Goal: Navigation & Orientation: Find specific page/section

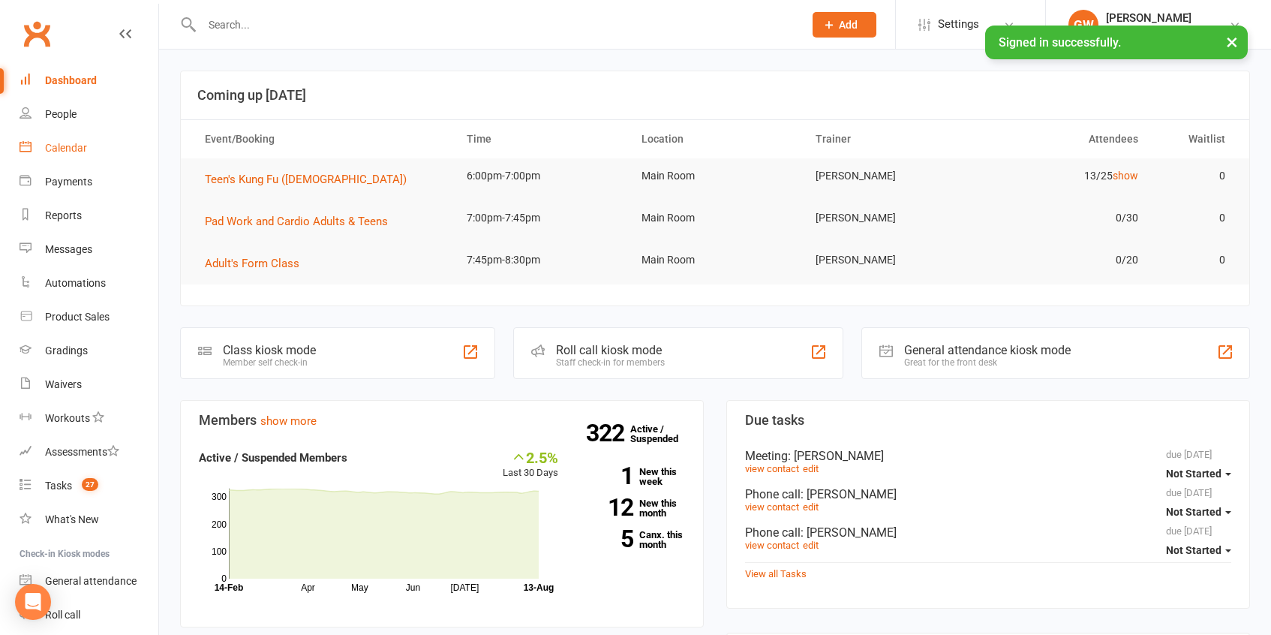
click at [54, 157] on link "Calendar" at bounding box center [89, 148] width 139 height 34
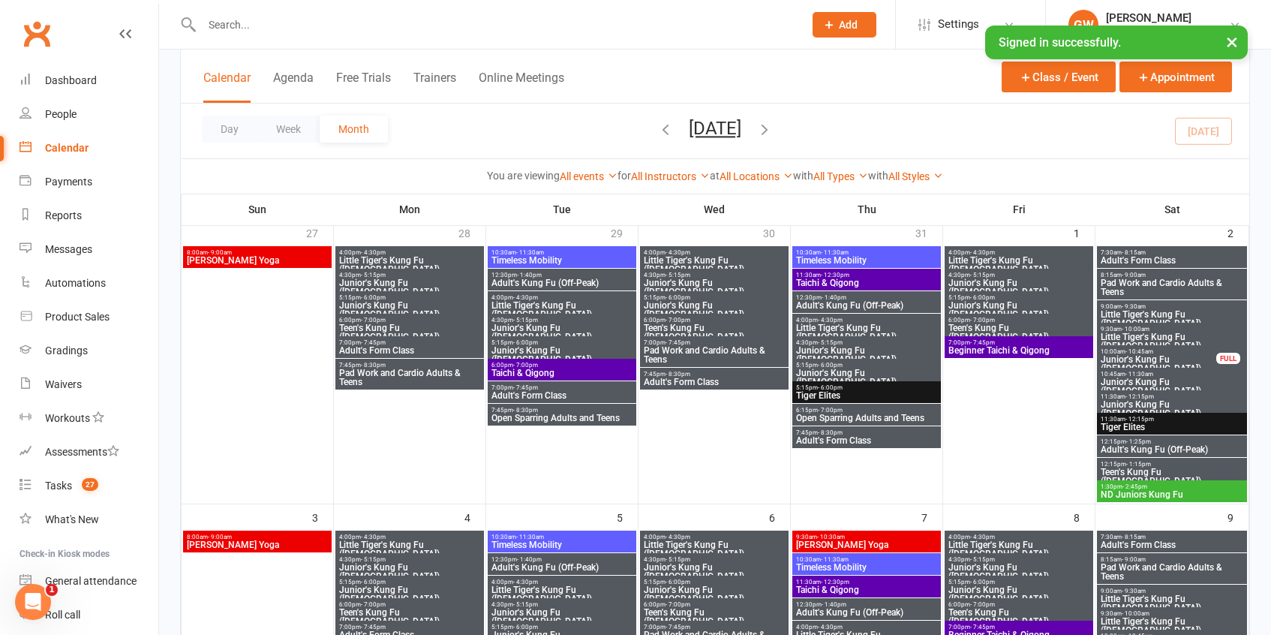
scroll to position [113, 0]
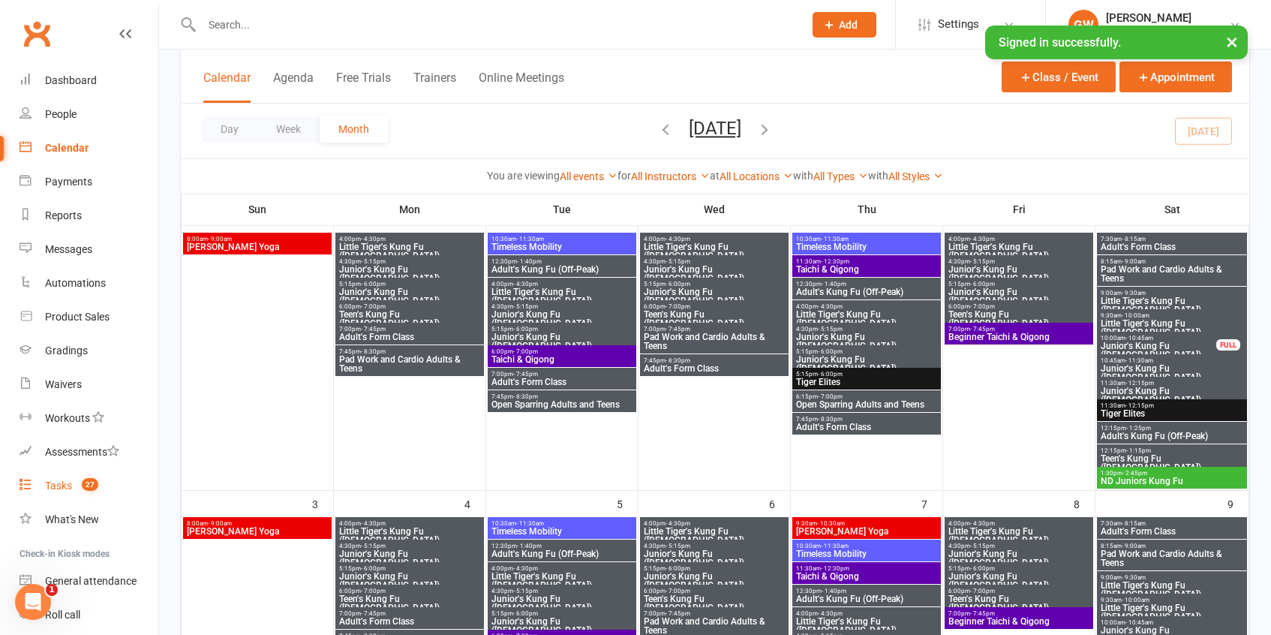
click at [117, 490] on link "Tasks 27" at bounding box center [89, 486] width 139 height 34
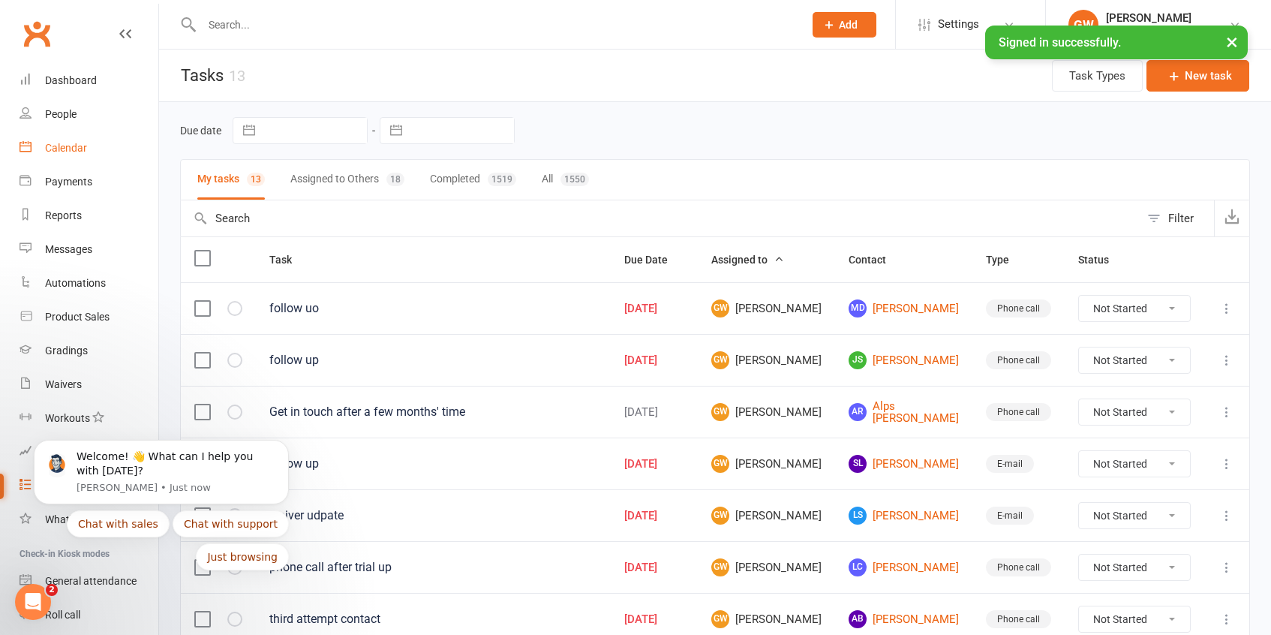
click at [72, 161] on link "Calendar" at bounding box center [89, 148] width 139 height 34
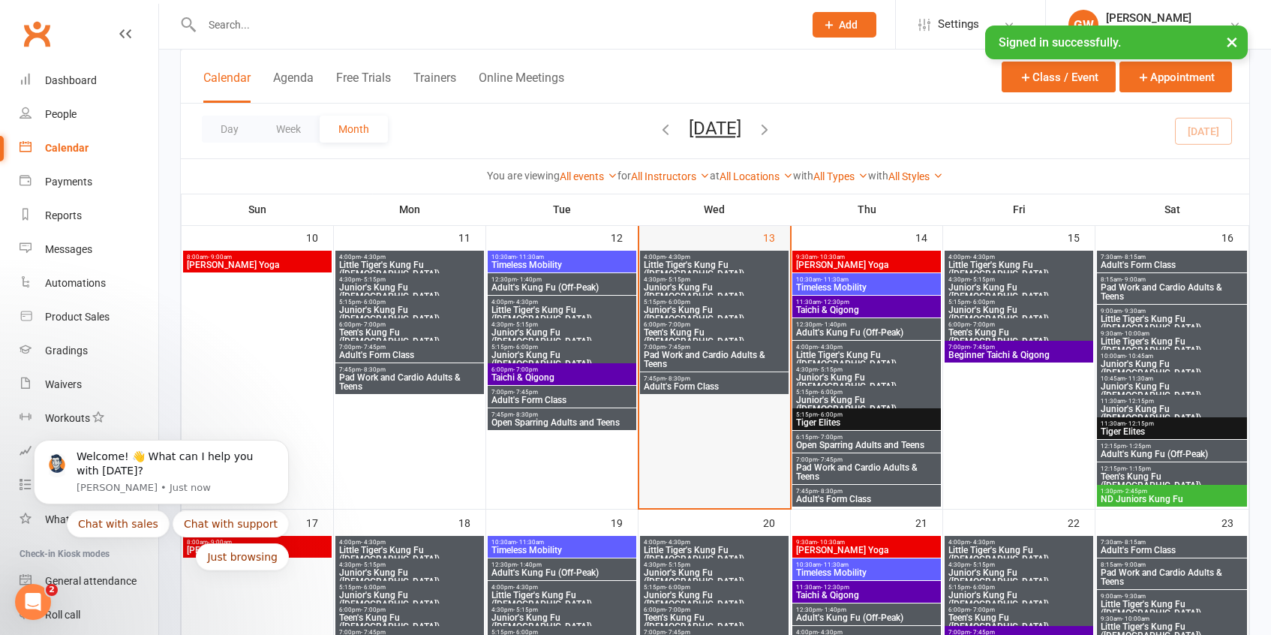
scroll to position [659, 0]
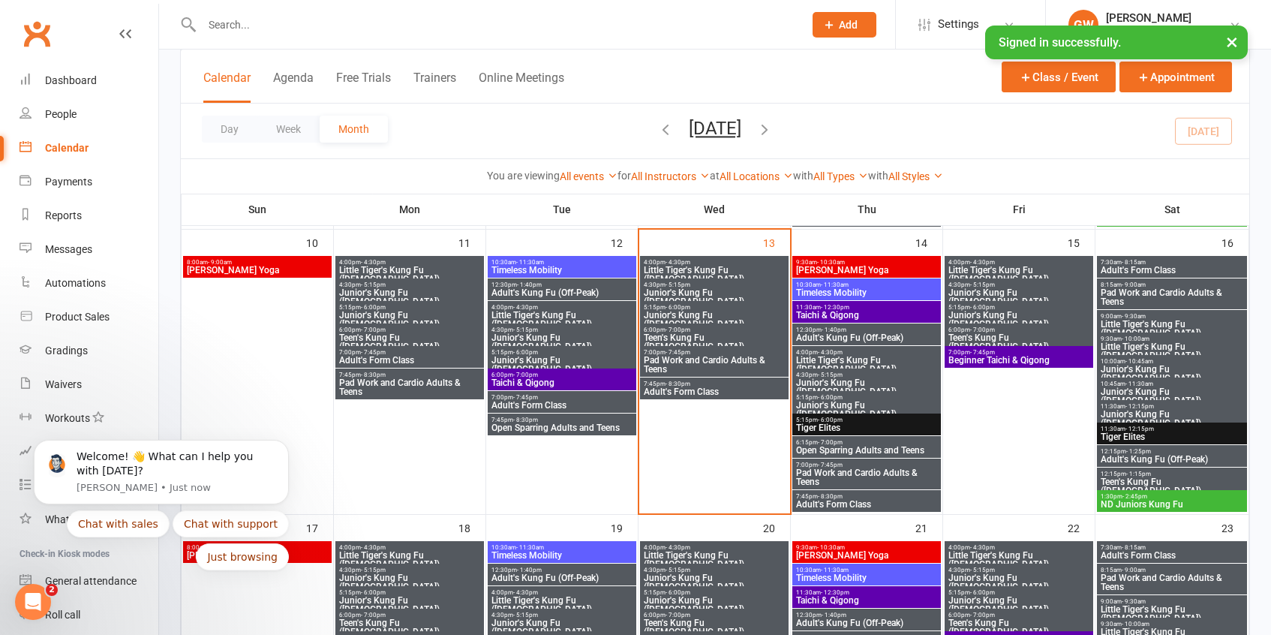
click at [702, 266] on span "Little Tiger's Kung Fu ([DEMOGRAPHIC_DATA])" at bounding box center [714, 275] width 143 height 18
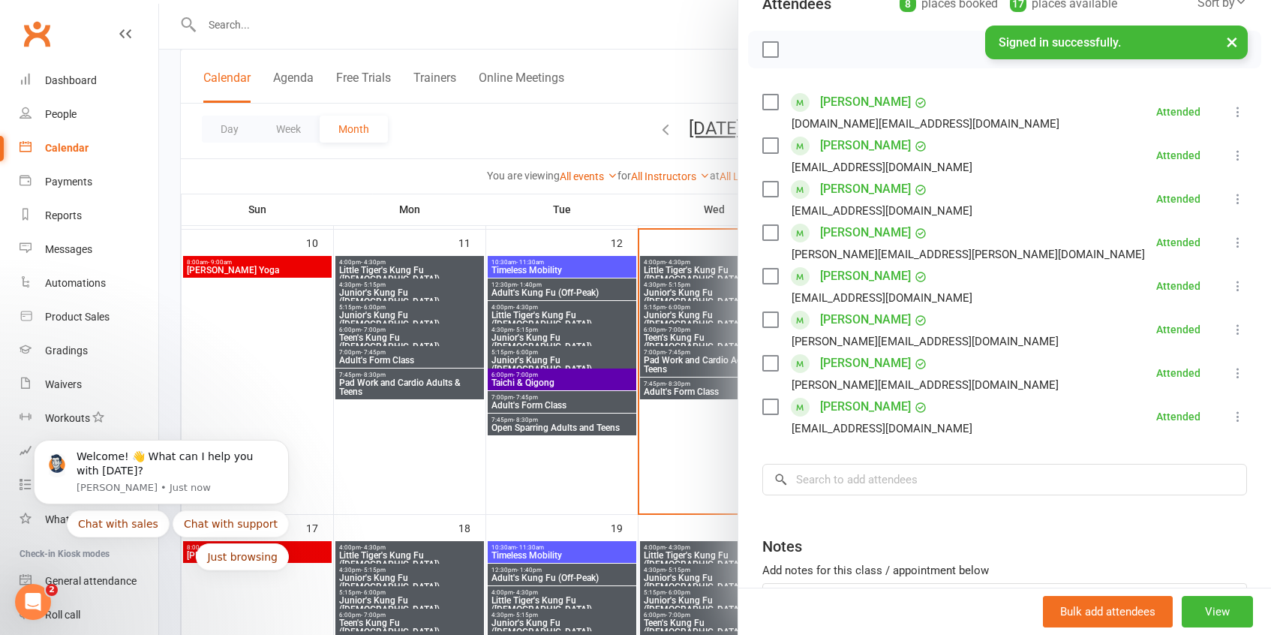
scroll to position [190, 0]
click at [687, 289] on div at bounding box center [715, 317] width 1112 height 635
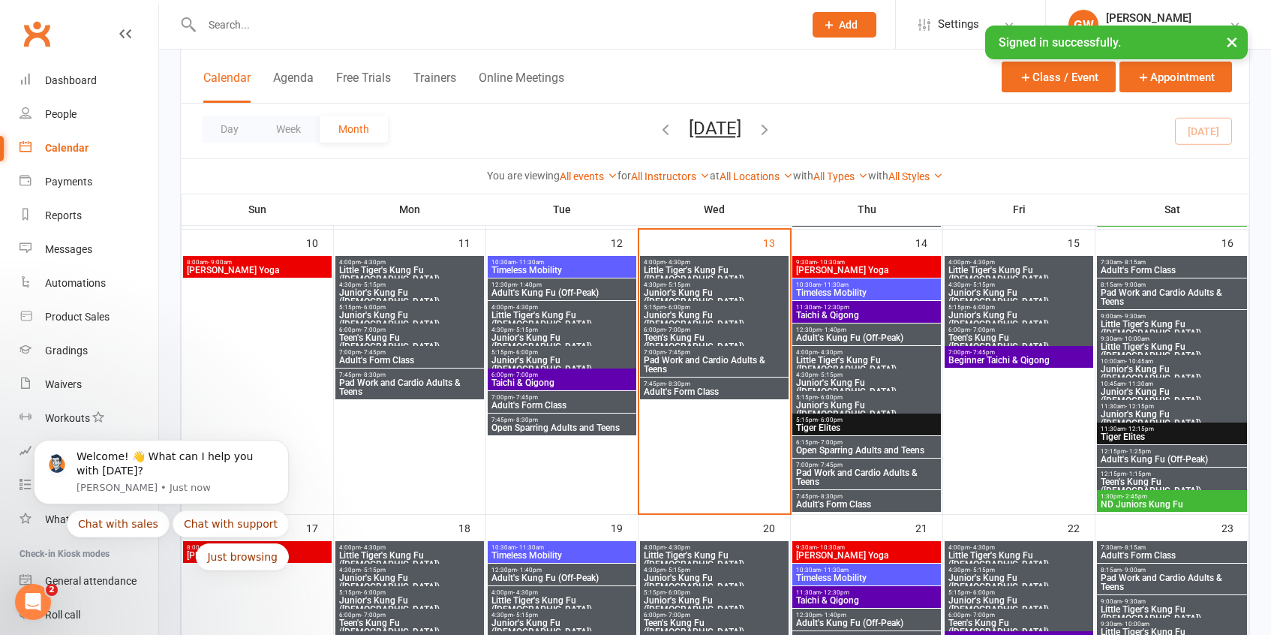
click at [687, 289] on span "Junior's Kung Fu ([DEMOGRAPHIC_DATA])" at bounding box center [714, 297] width 143 height 18
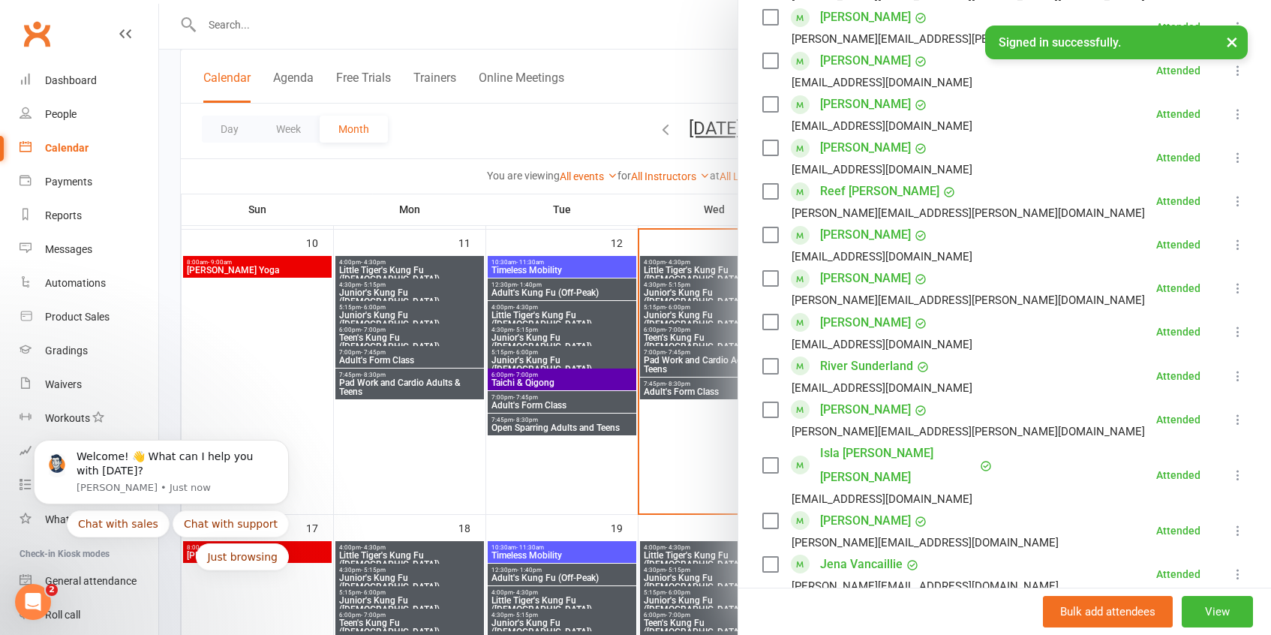
scroll to position [653, 0]
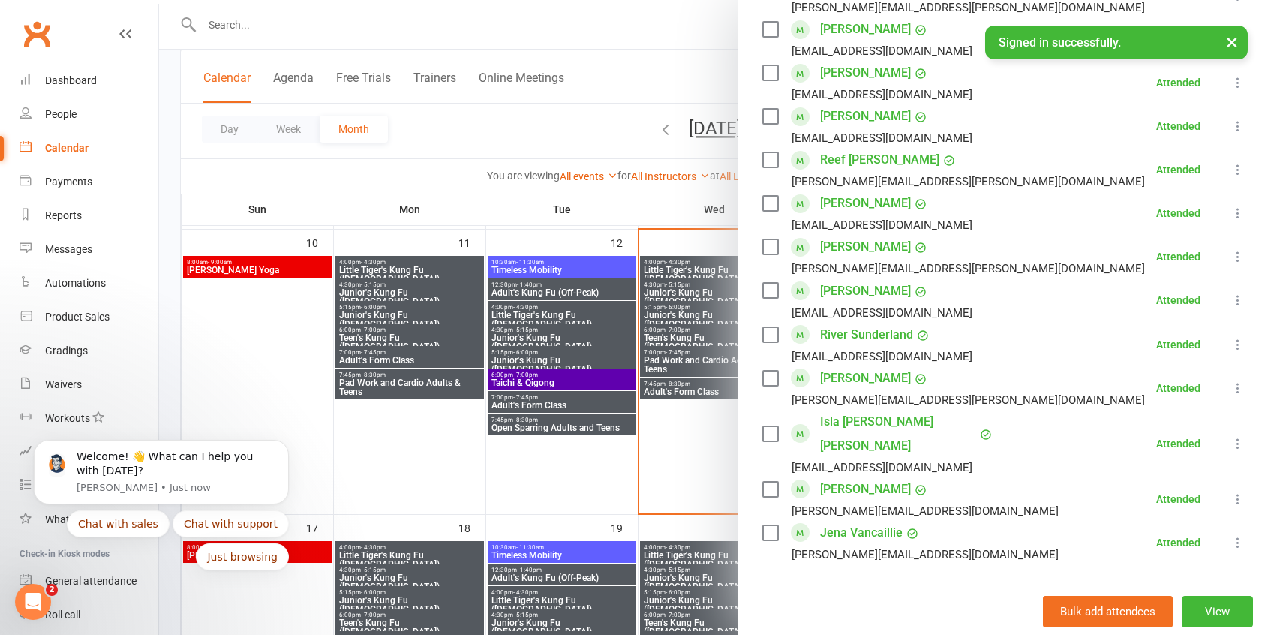
click at [702, 320] on div at bounding box center [715, 317] width 1112 height 635
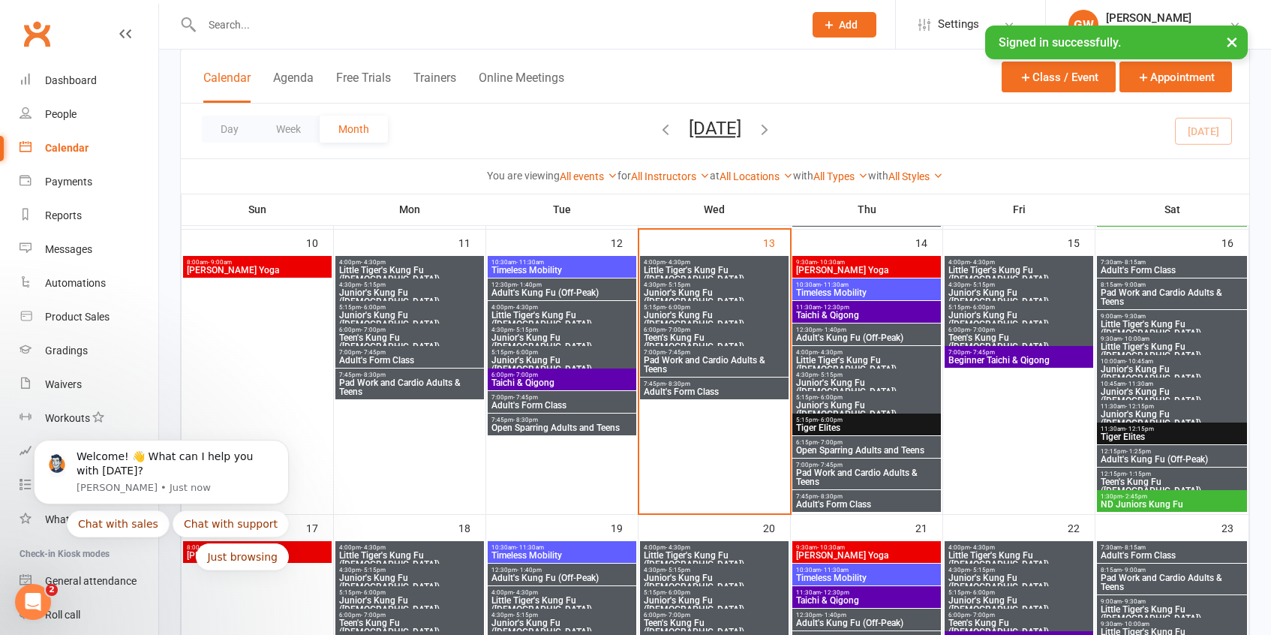
click at [702, 317] on span "Junior's Kung Fu ([DEMOGRAPHIC_DATA])" at bounding box center [714, 320] width 143 height 18
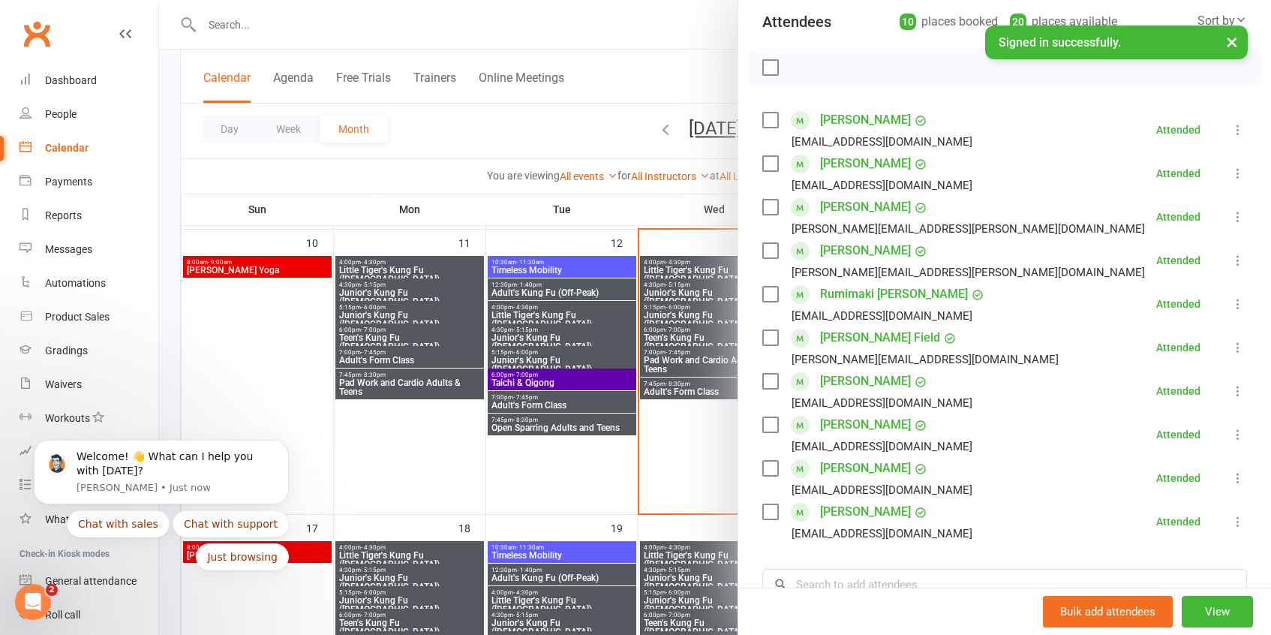
scroll to position [187, 0]
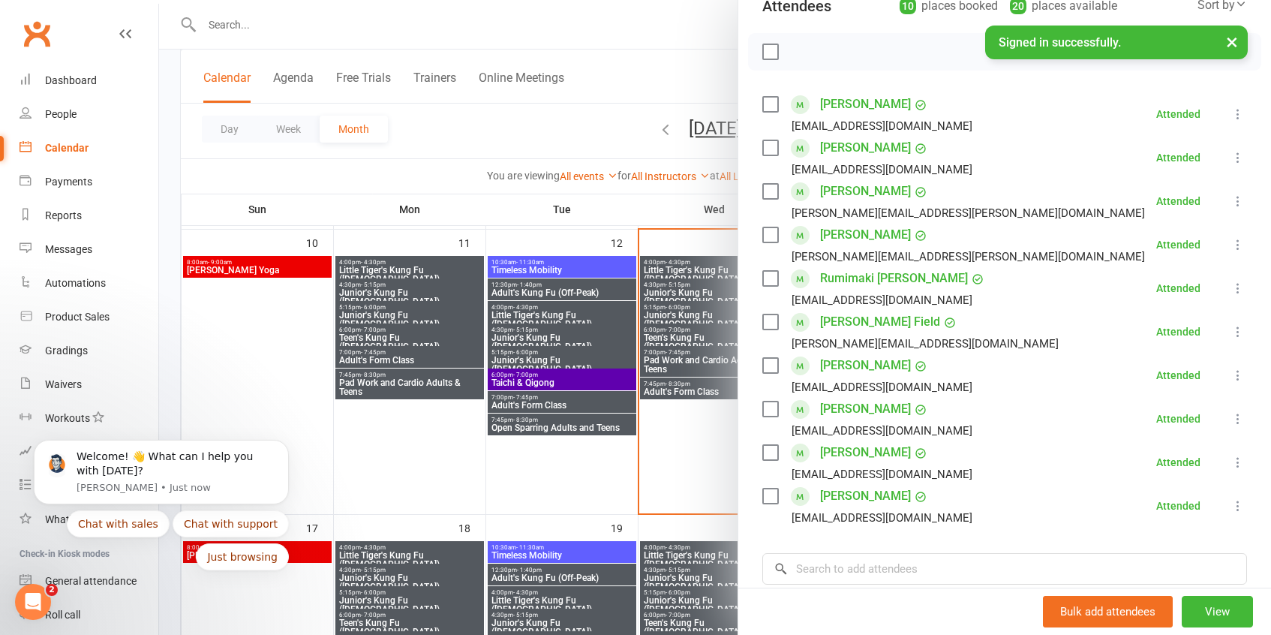
click at [667, 341] on div at bounding box center [715, 317] width 1112 height 635
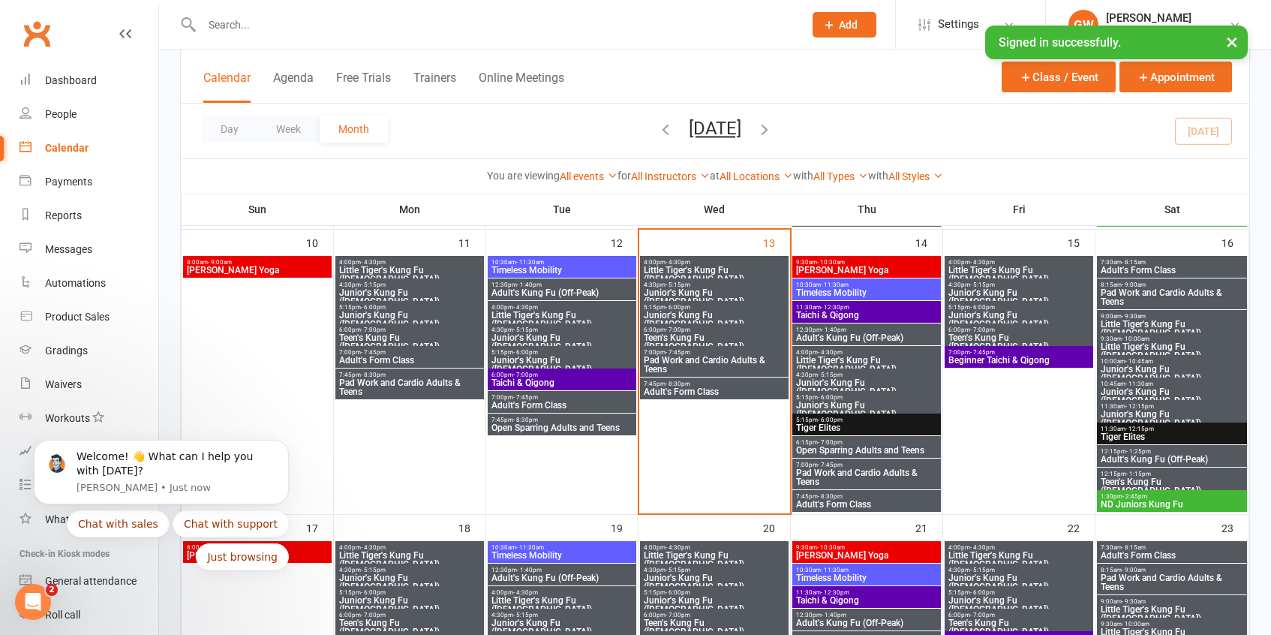
click at [667, 341] on span "Teen's Kung Fu ([DEMOGRAPHIC_DATA])" at bounding box center [714, 342] width 143 height 18
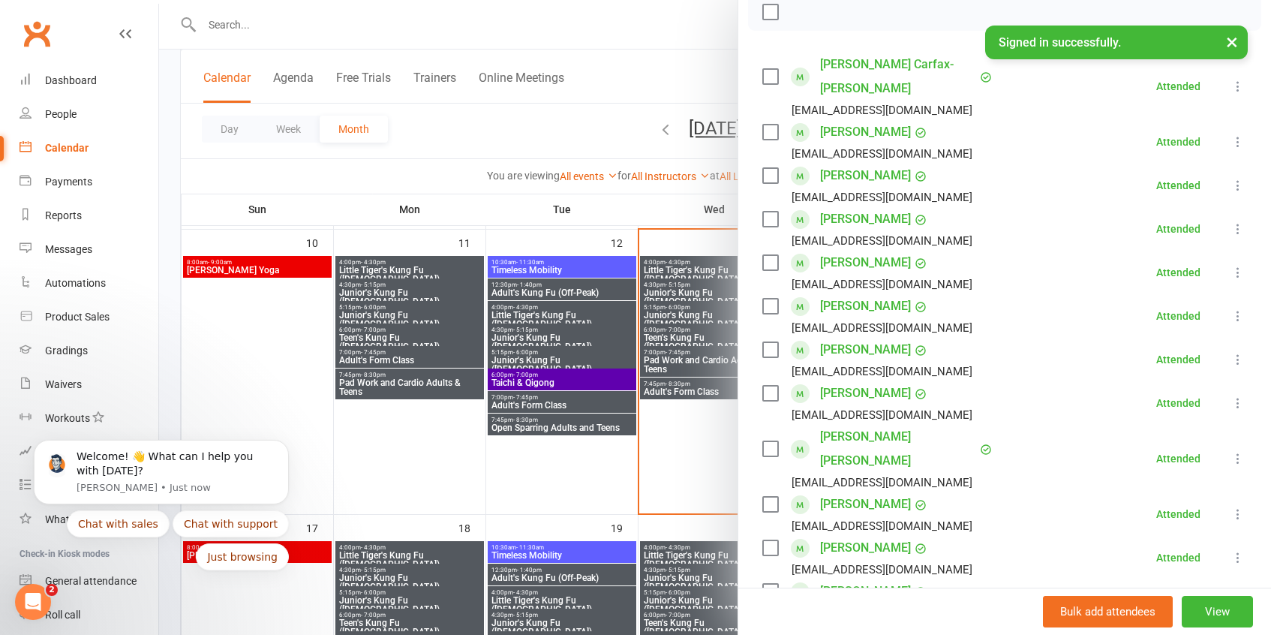
scroll to position [220, 0]
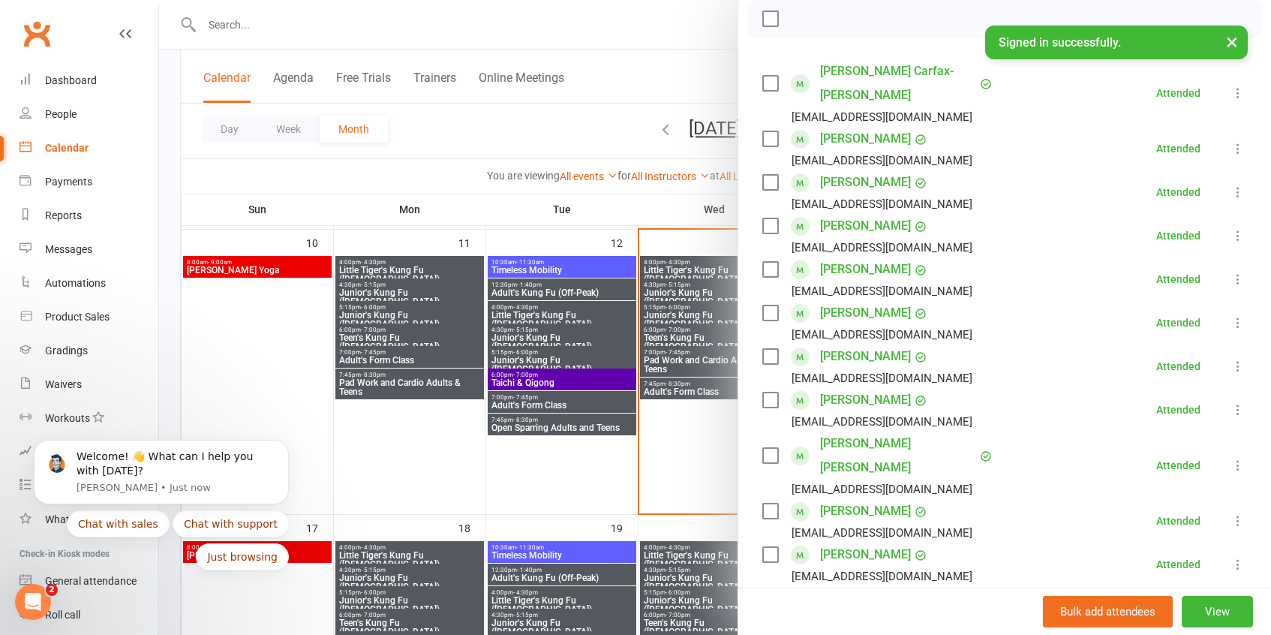
click at [671, 356] on div at bounding box center [715, 317] width 1112 height 635
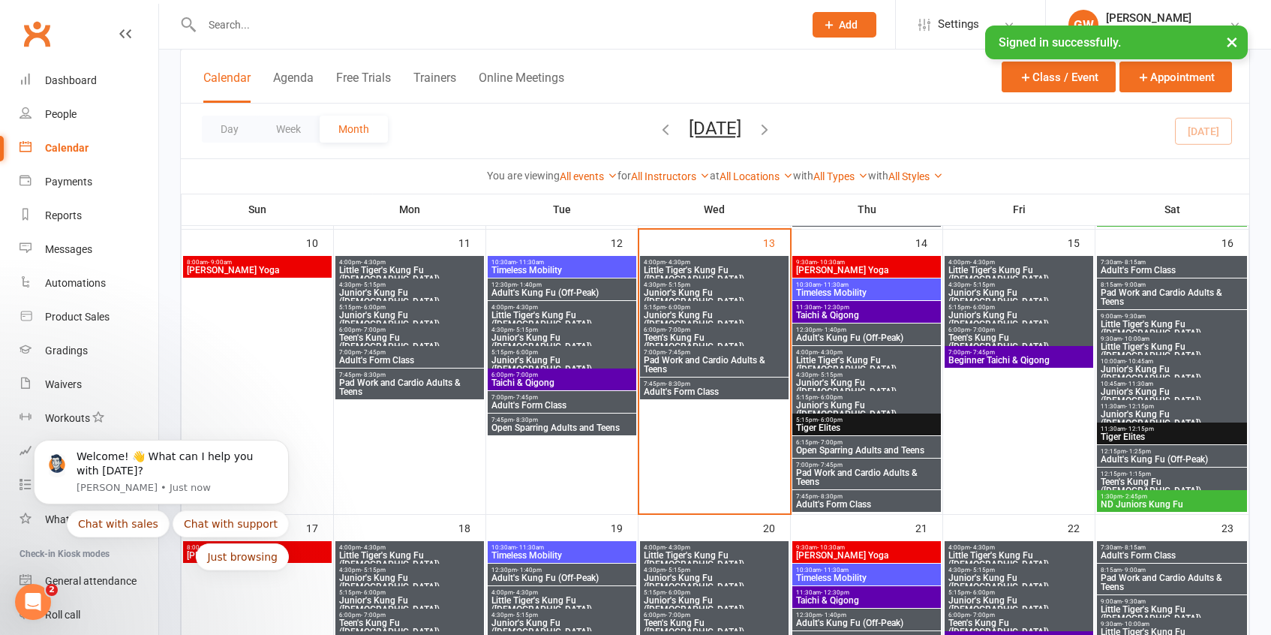
click at [676, 357] on span "Pad Work and Cardio Adults & Teens" at bounding box center [714, 365] width 143 height 18
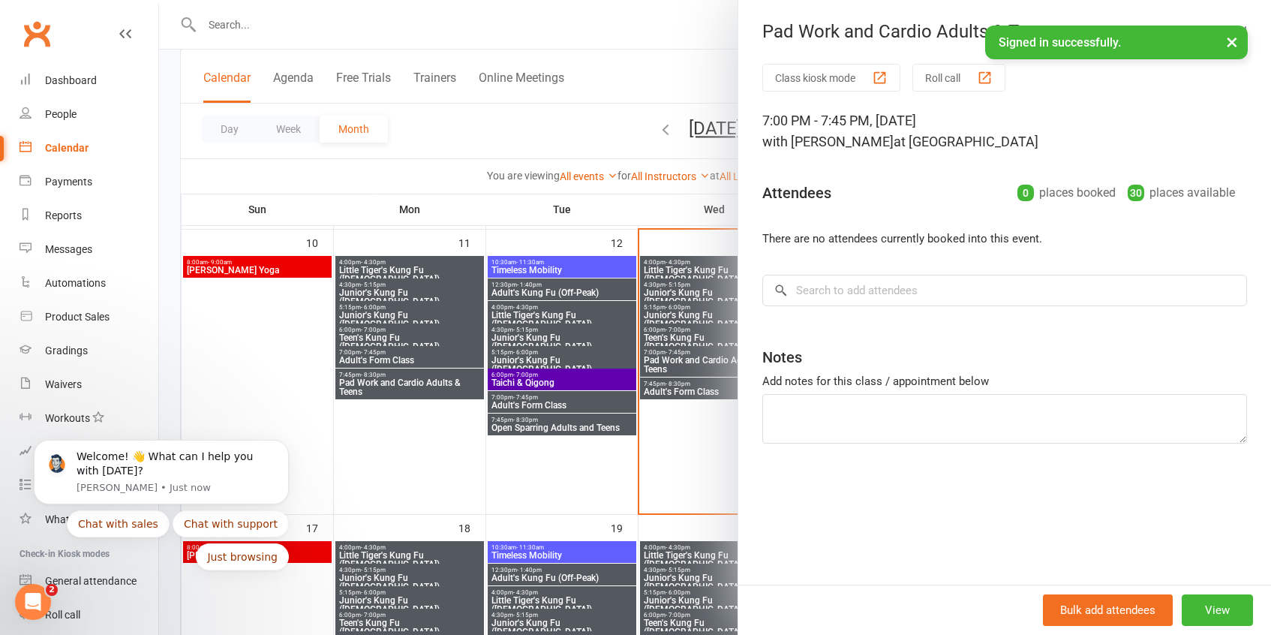
click at [702, 422] on div at bounding box center [715, 317] width 1112 height 635
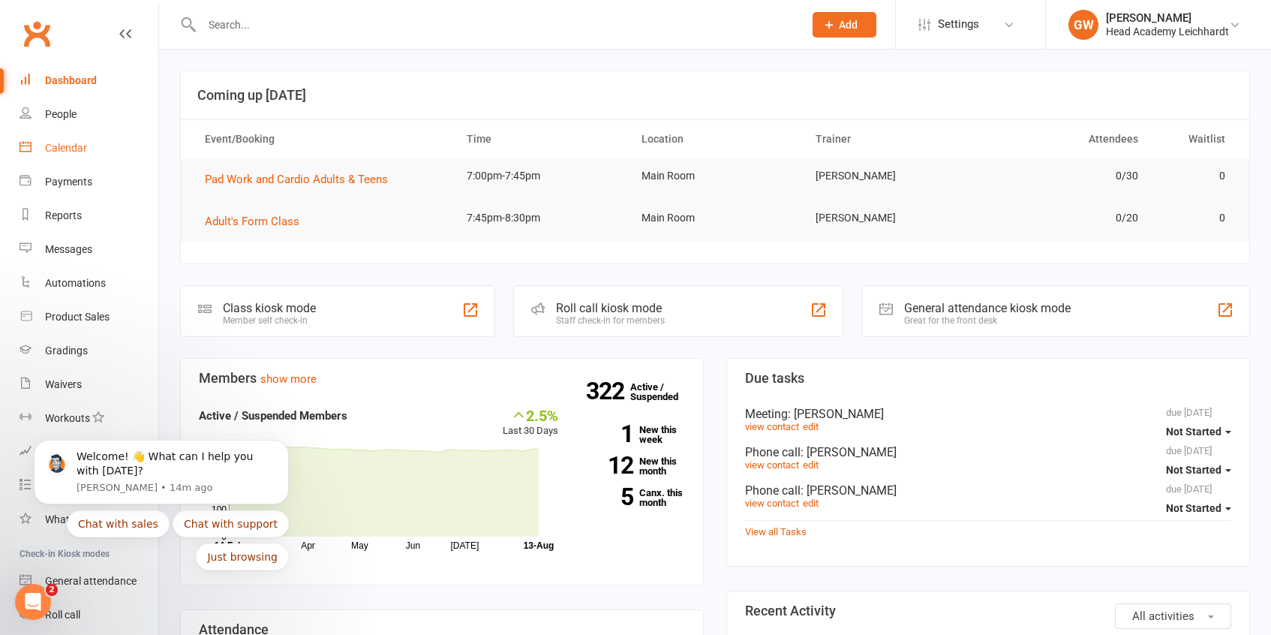
click at [68, 157] on link "Calendar" at bounding box center [89, 148] width 139 height 34
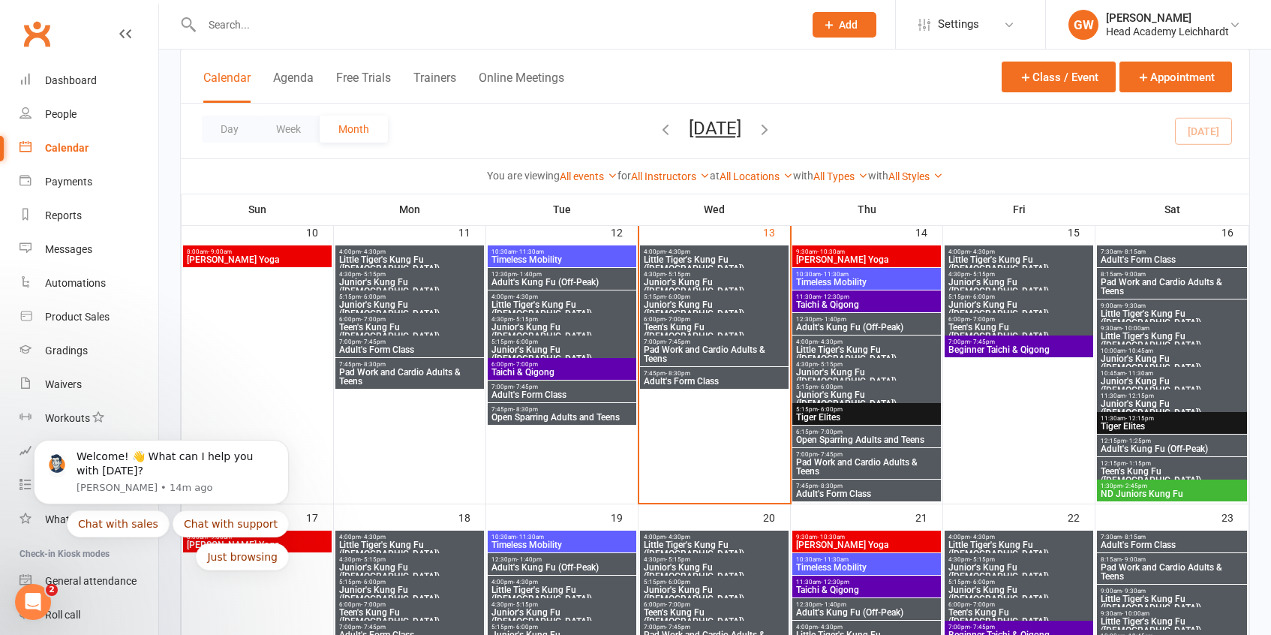
scroll to position [675, 0]
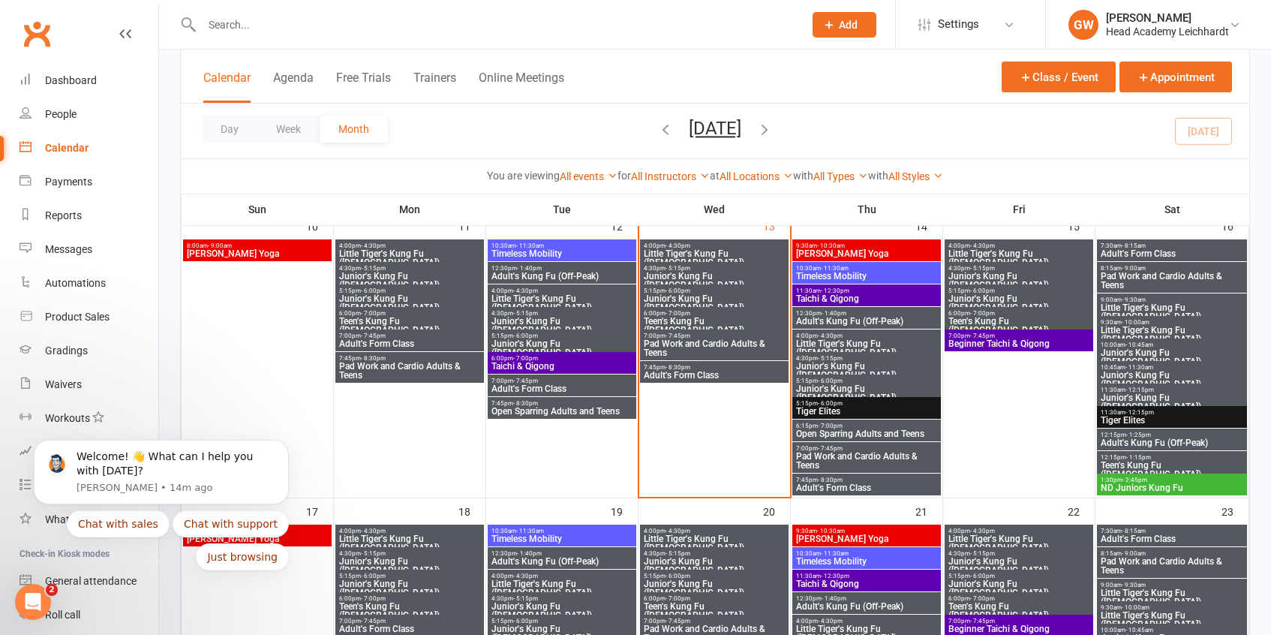
click at [671, 344] on span "Pad Work and Cardio Adults & Teens" at bounding box center [714, 348] width 143 height 18
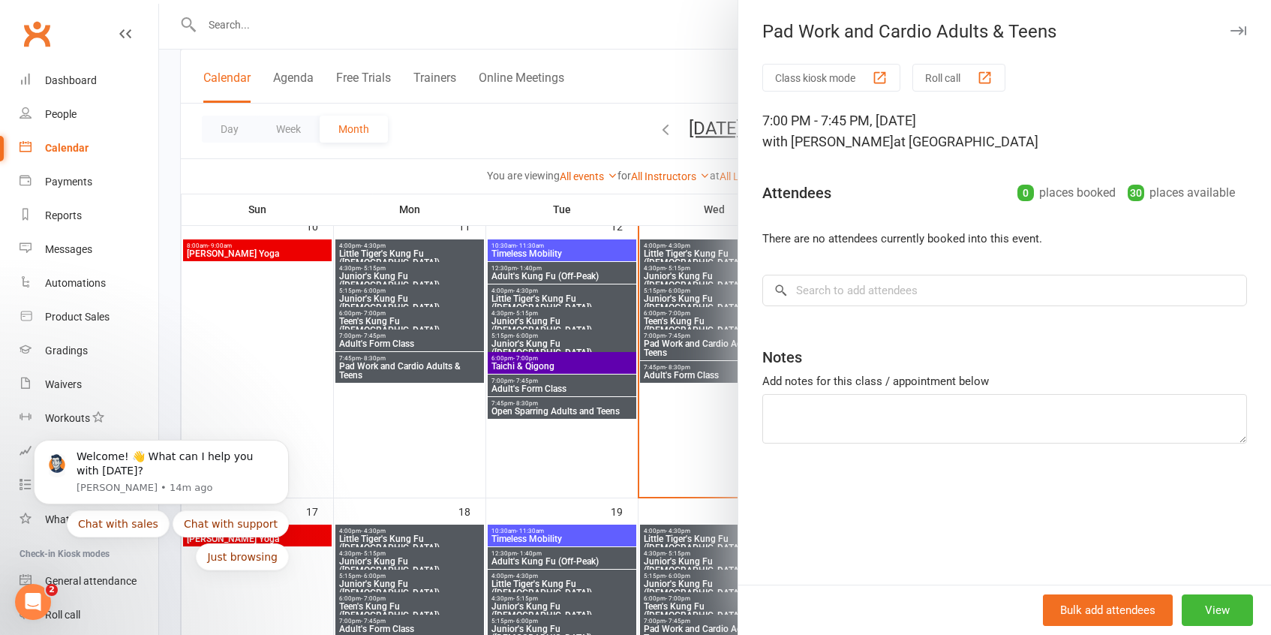
click at [699, 208] on div at bounding box center [715, 317] width 1112 height 635
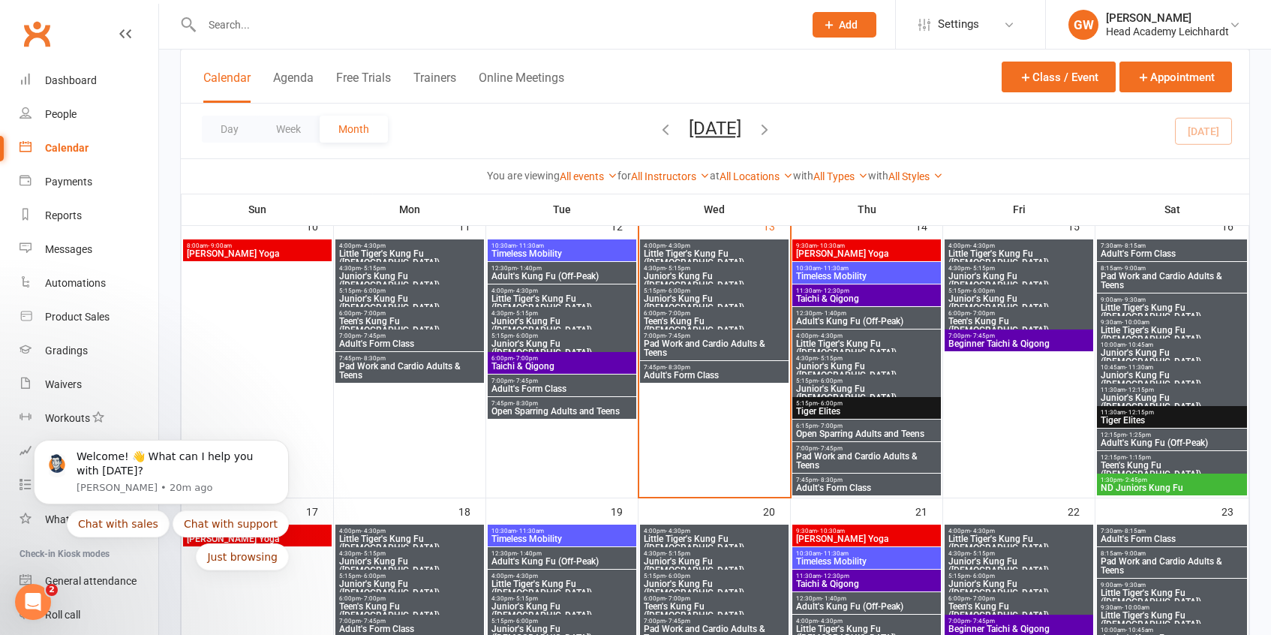
click at [678, 354] on span "Pad Work and Cardio Adults & Teens" at bounding box center [714, 348] width 143 height 18
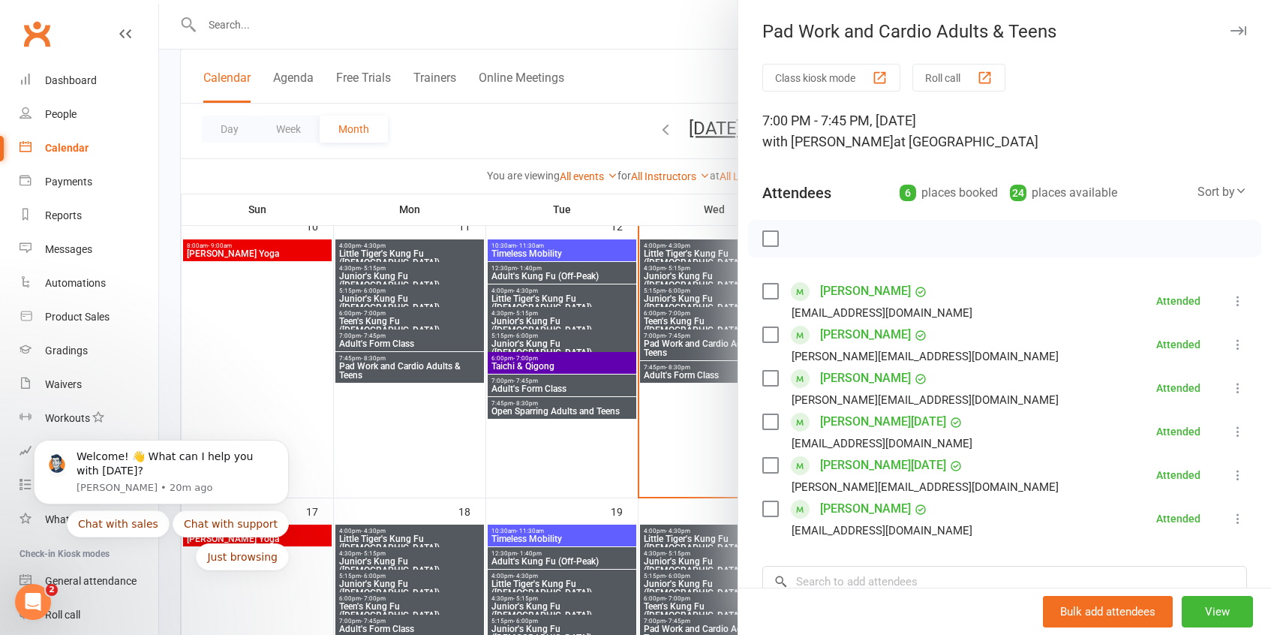
click at [716, 438] on div at bounding box center [715, 317] width 1112 height 635
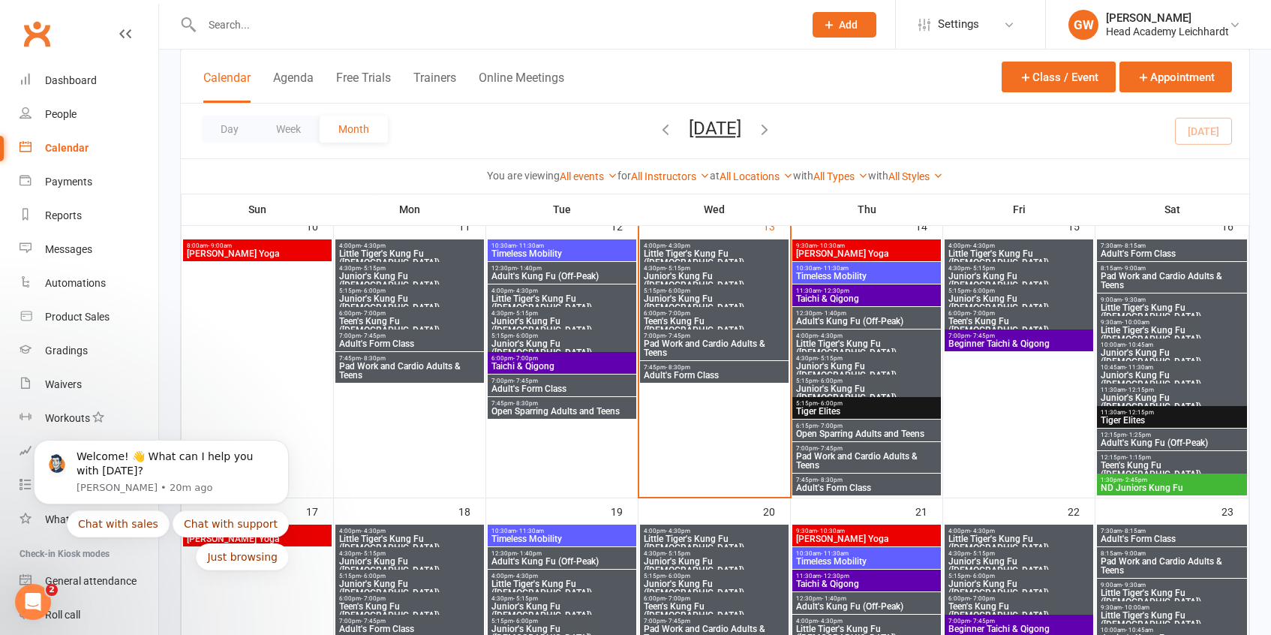
click at [700, 377] on span "Adult's Form Class" at bounding box center [714, 375] width 143 height 9
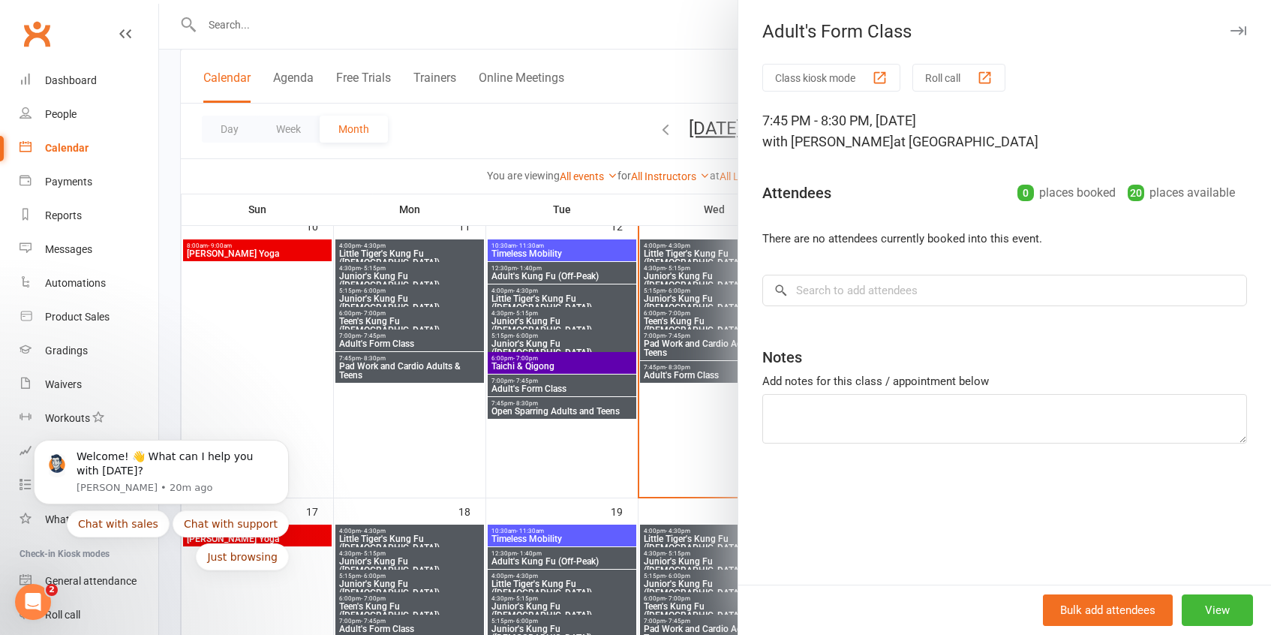
click at [692, 355] on div at bounding box center [715, 317] width 1112 height 635
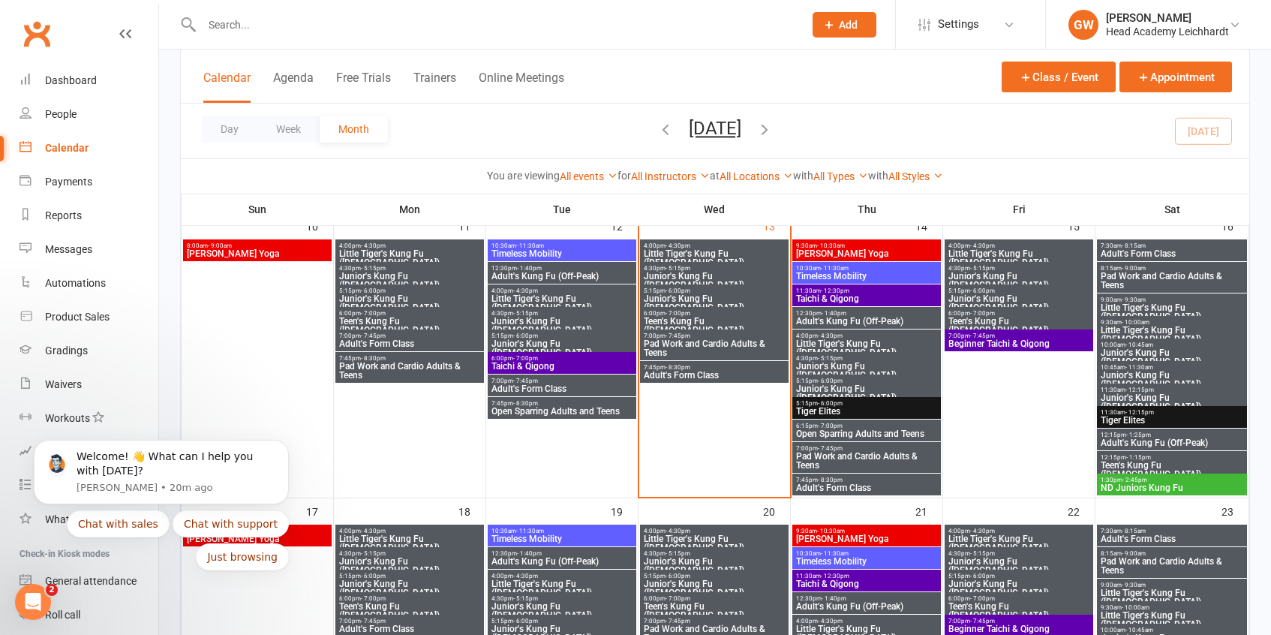
click at [693, 351] on span "Pad Work and Cardio Adults & Teens" at bounding box center [714, 348] width 143 height 18
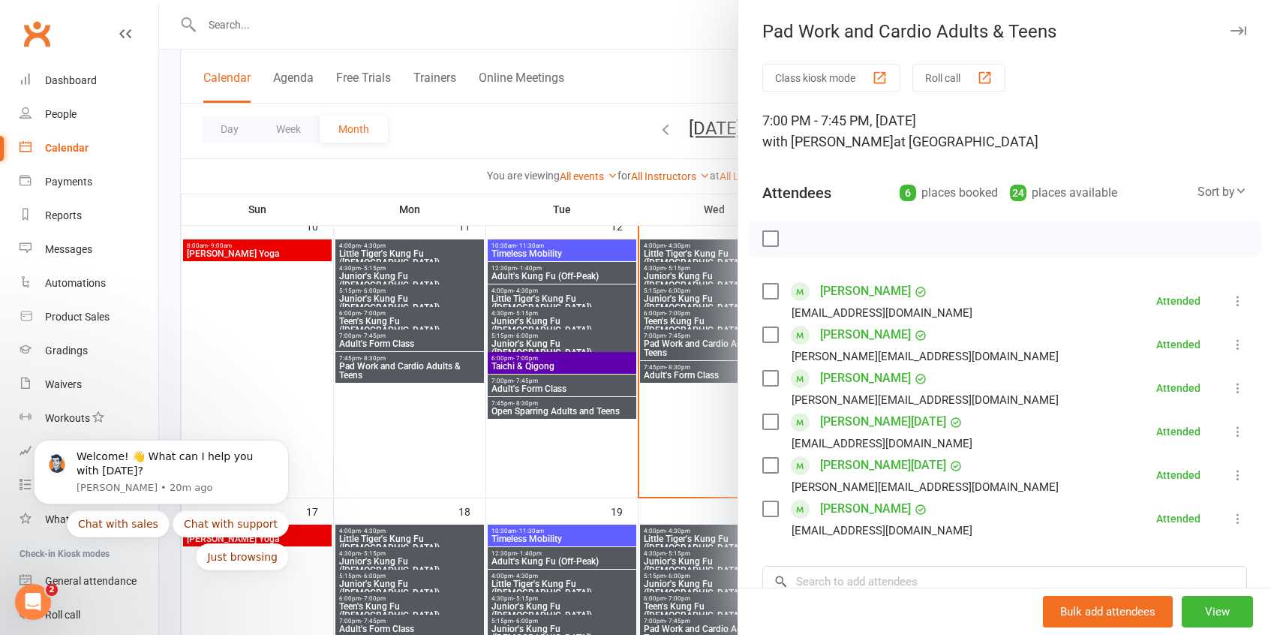
click at [659, 206] on div at bounding box center [715, 317] width 1112 height 635
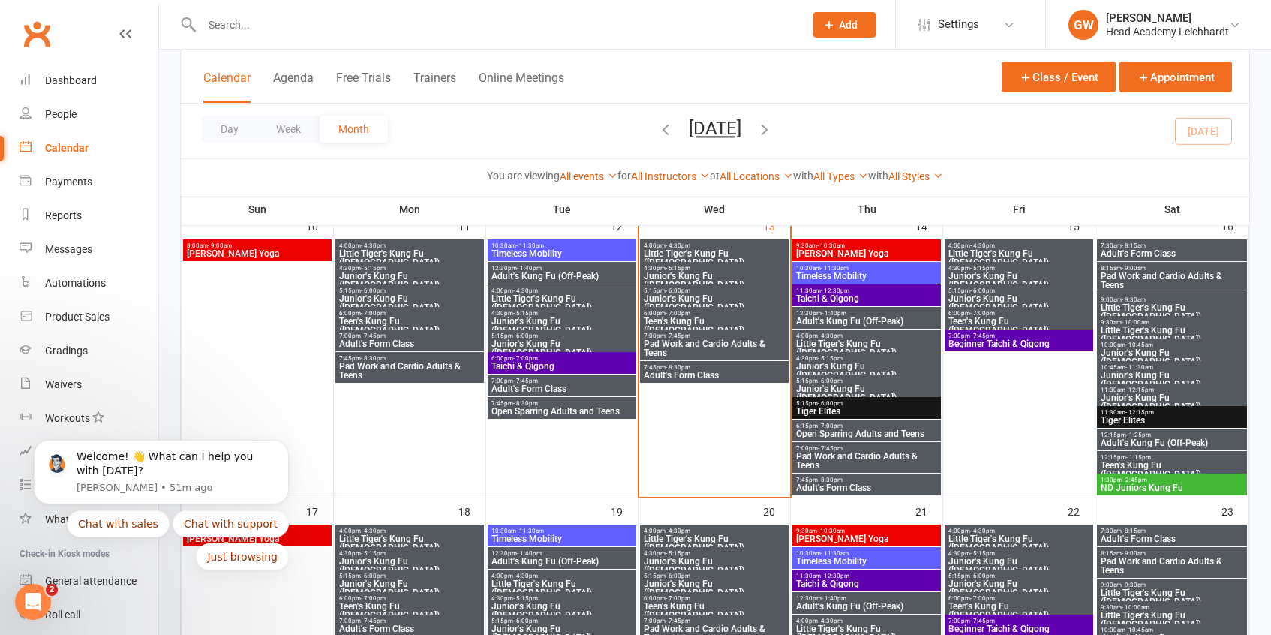
click at [668, 368] on span "- 8:30pm" at bounding box center [677, 367] width 25 height 7
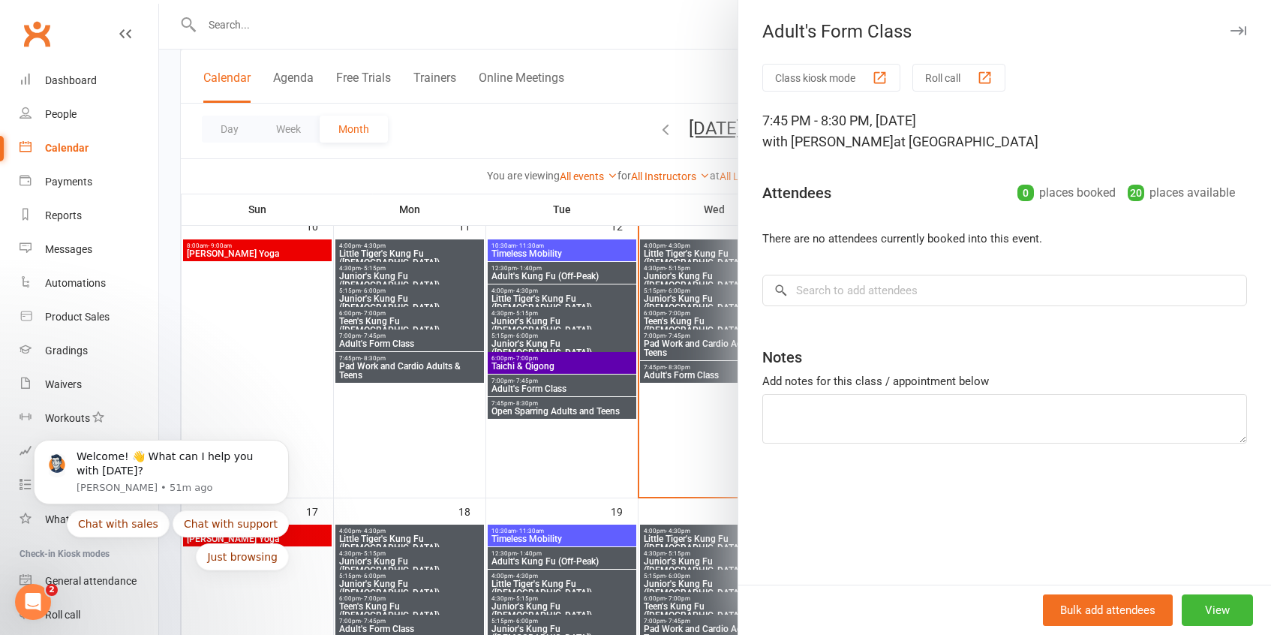
click at [680, 353] on div at bounding box center [715, 317] width 1112 height 635
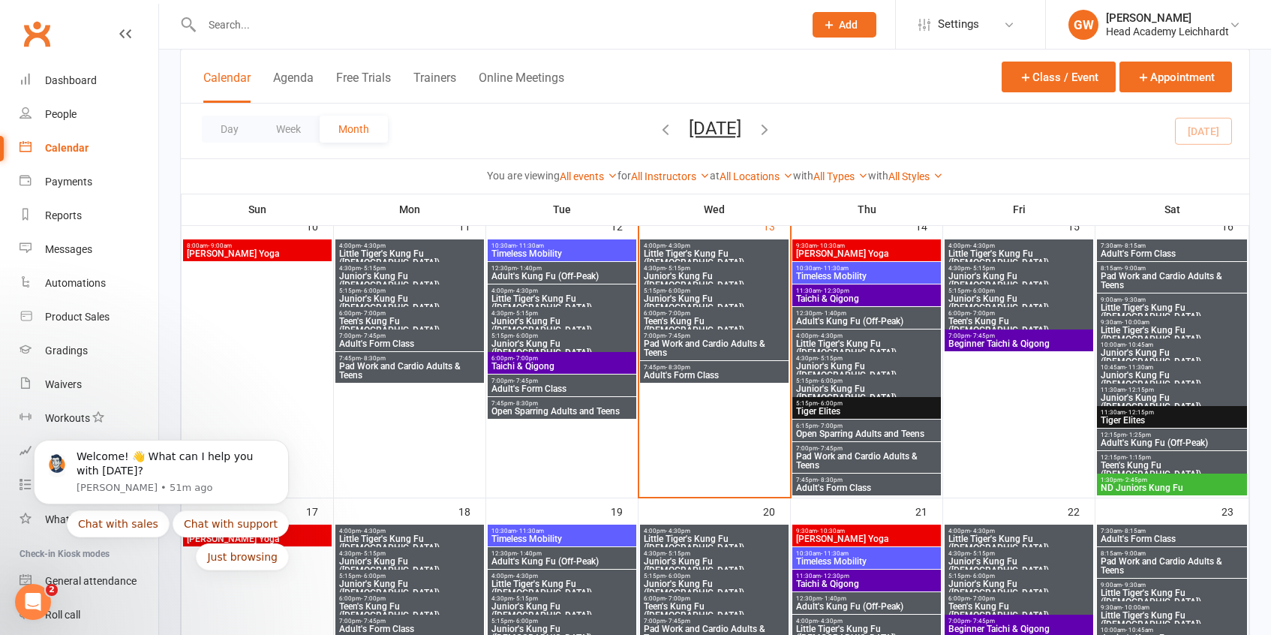
click at [684, 351] on span "Pad Work and Cardio Adults & Teens" at bounding box center [714, 348] width 143 height 18
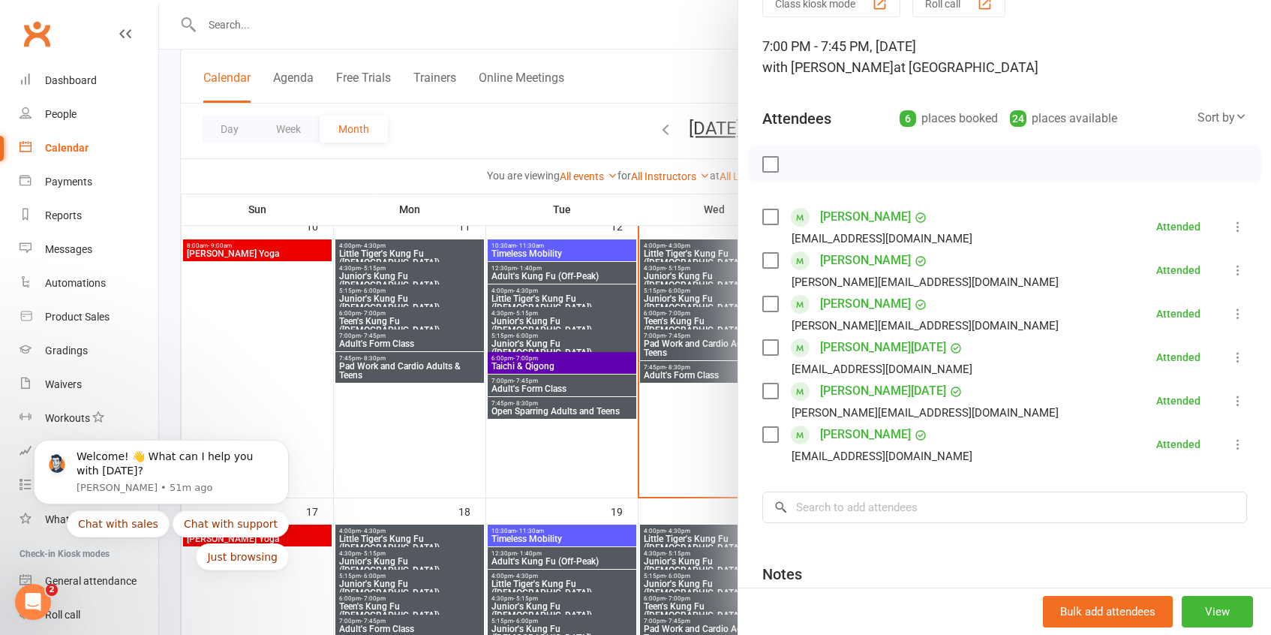
scroll to position [74, 0]
click at [576, 441] on div at bounding box center [715, 317] width 1112 height 635
